Goal: Communication & Community: Answer question/provide support

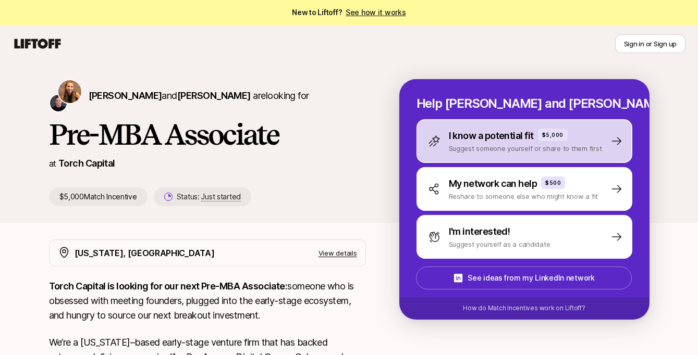
click at [474, 142] on p "I know a potential fit" at bounding box center [491, 136] width 85 height 15
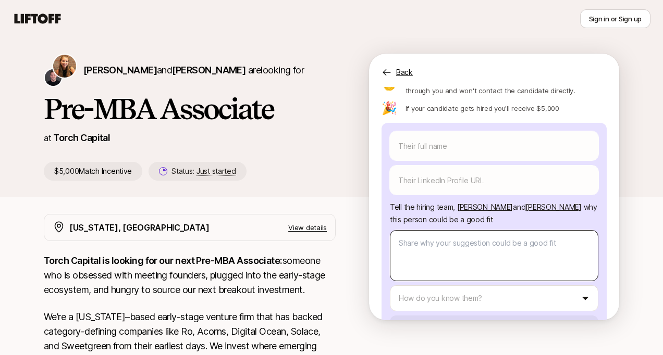
scroll to position [111, 0]
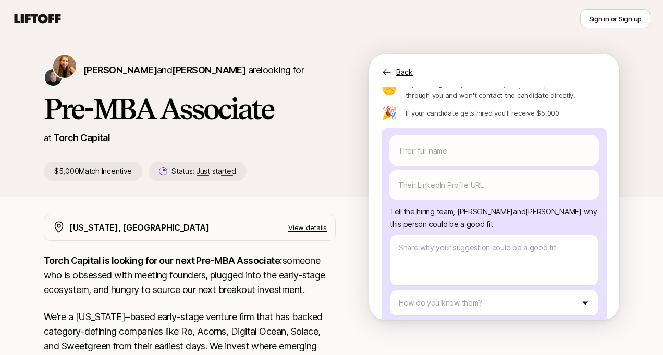
click at [662, 241] on div "[PERSON_NAME] and [PERSON_NAME] are looking for Pre-MBA Associate at Torch Capi…" at bounding box center [331, 317] width 663 height 561
click at [437, 275] on html "New to Liftoff? See how it works Sign in or Sign up Sign in or Sign up [PERSON_…" at bounding box center [331, 151] width 663 height 355
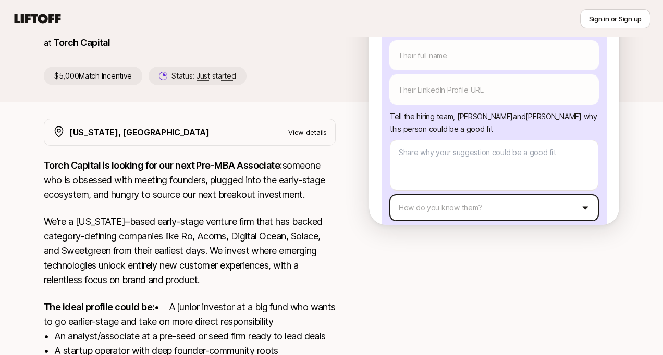
scroll to position [0, 0]
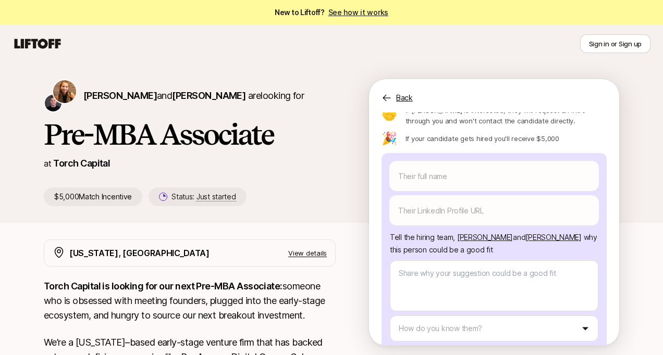
click at [393, 103] on div "Back" at bounding box center [494, 91] width 250 height 25
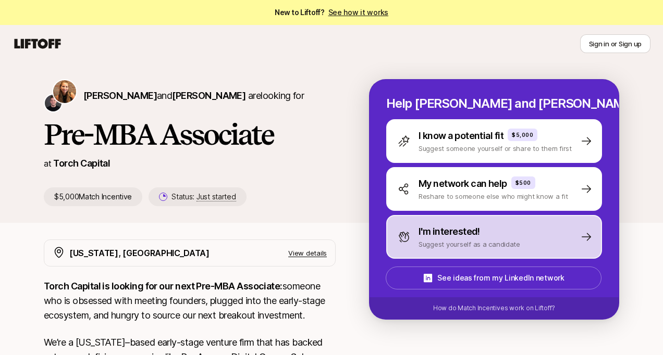
click at [463, 240] on p "Suggest yourself as a candidate" at bounding box center [470, 244] width 102 height 10
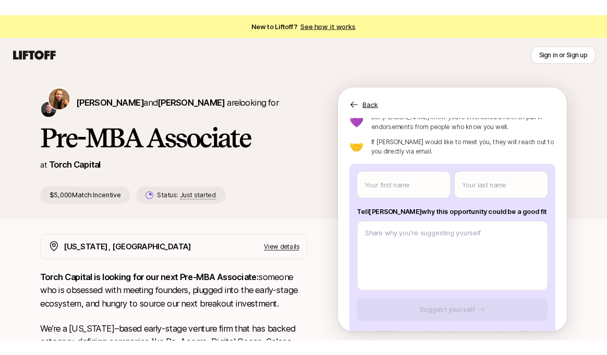
scroll to position [72, 0]
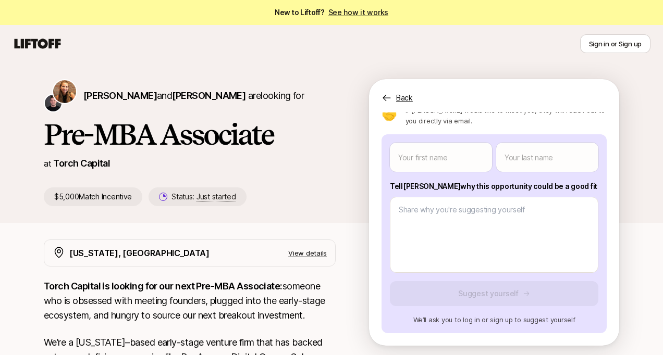
type textarea "x"
